Goal: Obtain resource: Download file/media

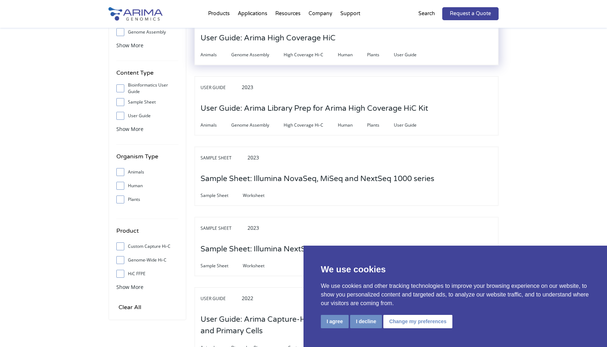
scroll to position [104, 0]
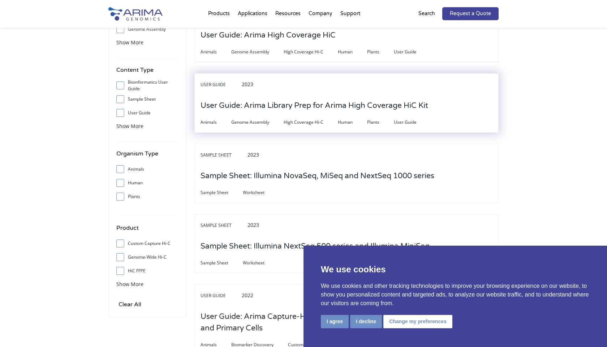
click at [372, 108] on h3 "User Guide: Arima Library Prep for Arima High Coverage HiC Kit" at bounding box center [313, 106] width 227 height 22
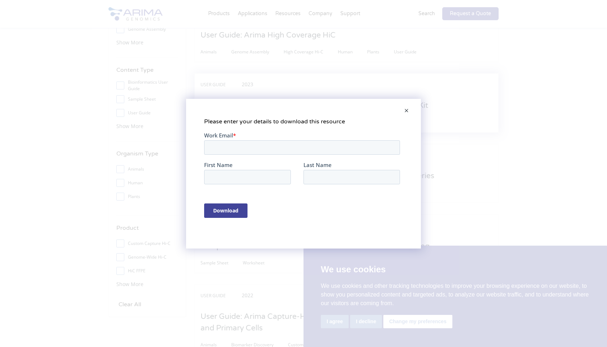
scroll to position [0, 0]
click at [405, 109] on span at bounding box center [406, 111] width 14 height 17
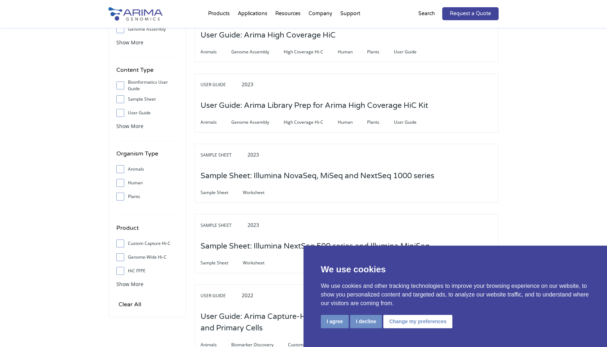
scroll to position [85, 0]
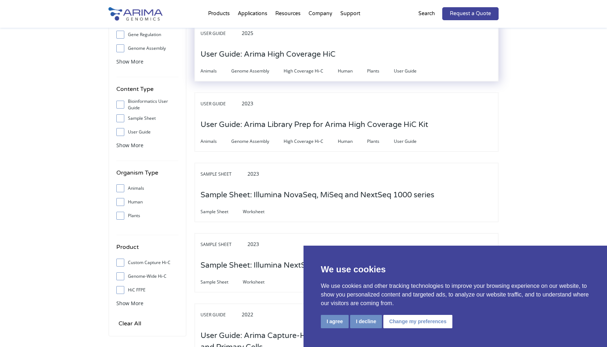
click at [320, 53] on h3 "User Guide: Arima High Coverage HiC" at bounding box center [267, 54] width 135 height 22
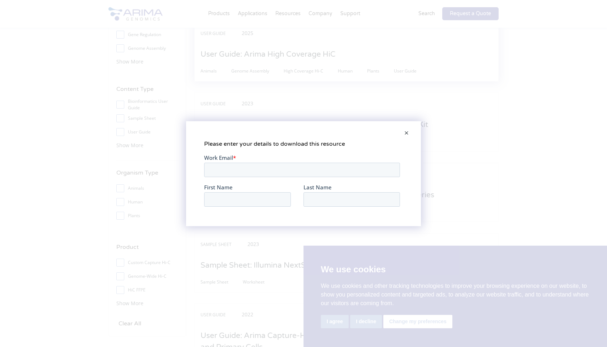
scroll to position [0, 0]
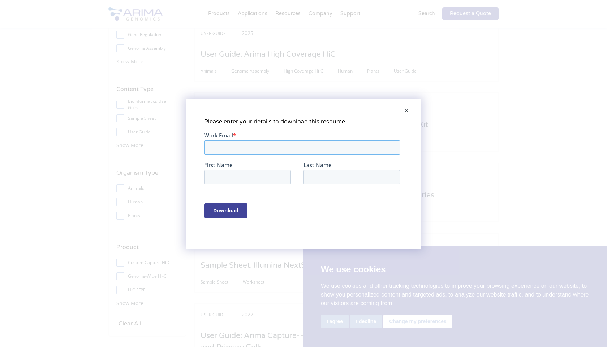
click at [258, 144] on input "Work Email *" at bounding box center [302, 147] width 196 height 14
type input "[PERSON_NAME][EMAIL_ADDRESS][PERSON_NAME][DOMAIN_NAME]"
click at [238, 175] on input "First Name" at bounding box center [247, 177] width 87 height 14
type input "[PERSON_NAME]"
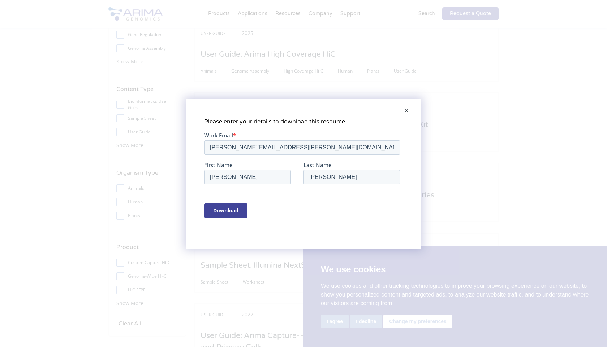
click at [231, 213] on input "Download" at bounding box center [225, 210] width 43 height 14
